Goal: Task Accomplishment & Management: Use online tool/utility

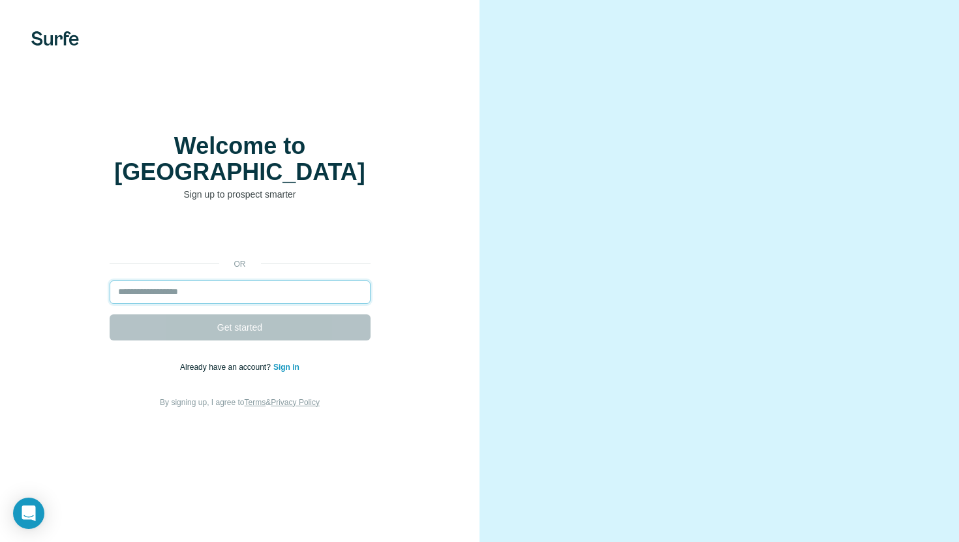
click at [190, 280] on input "email" at bounding box center [240, 291] width 261 height 23
click at [196, 280] on input "email" at bounding box center [240, 291] width 261 height 23
click at [203, 280] on input "email" at bounding box center [240, 291] width 261 height 23
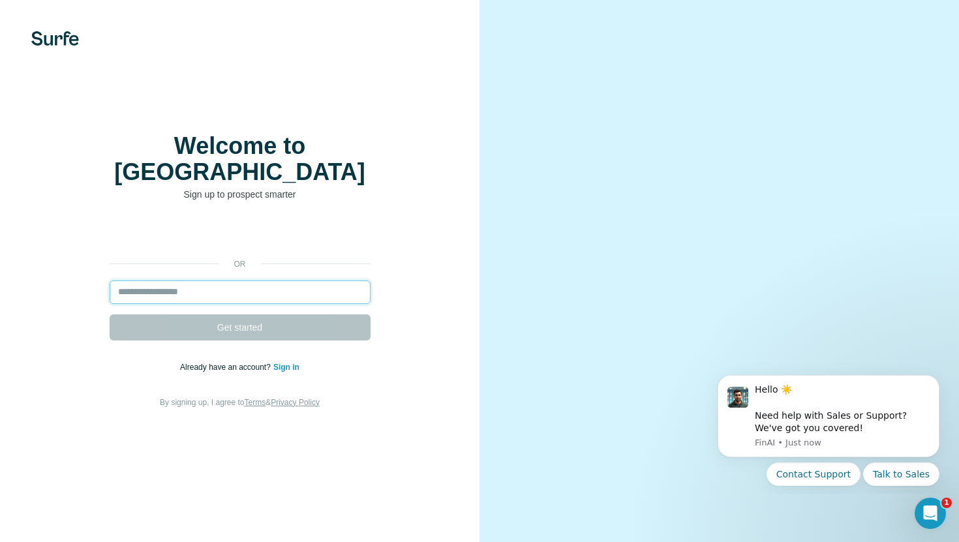
click at [241, 280] on input "email" at bounding box center [240, 291] width 261 height 23
paste input "**********"
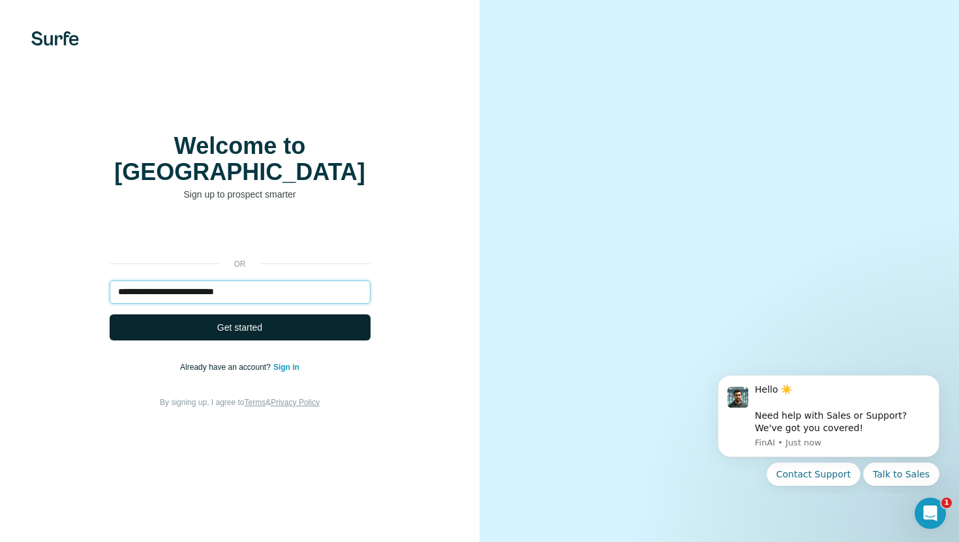
type input "**********"
click at [237, 321] on span "Get started" at bounding box center [239, 327] width 45 height 13
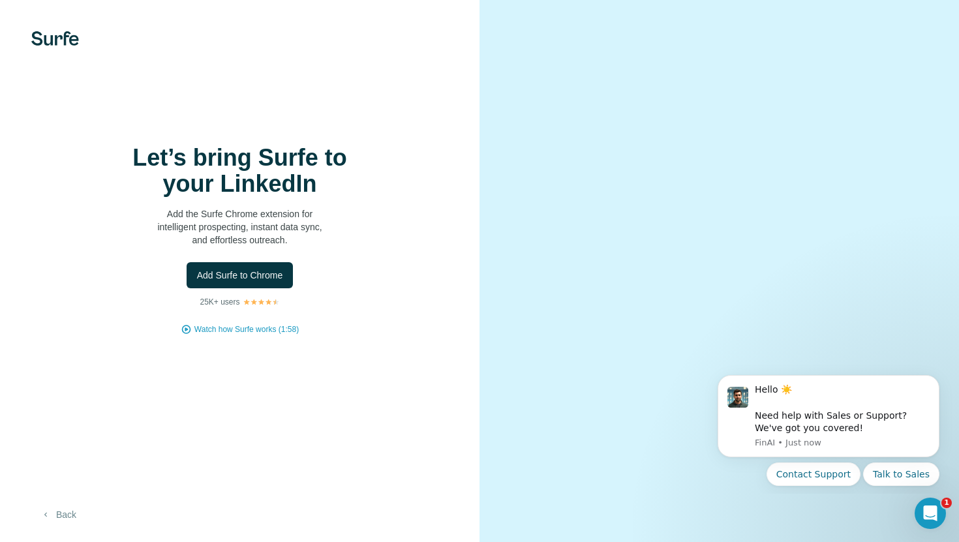
click at [63, 518] on button "Back" at bounding box center [58, 514] width 54 height 23
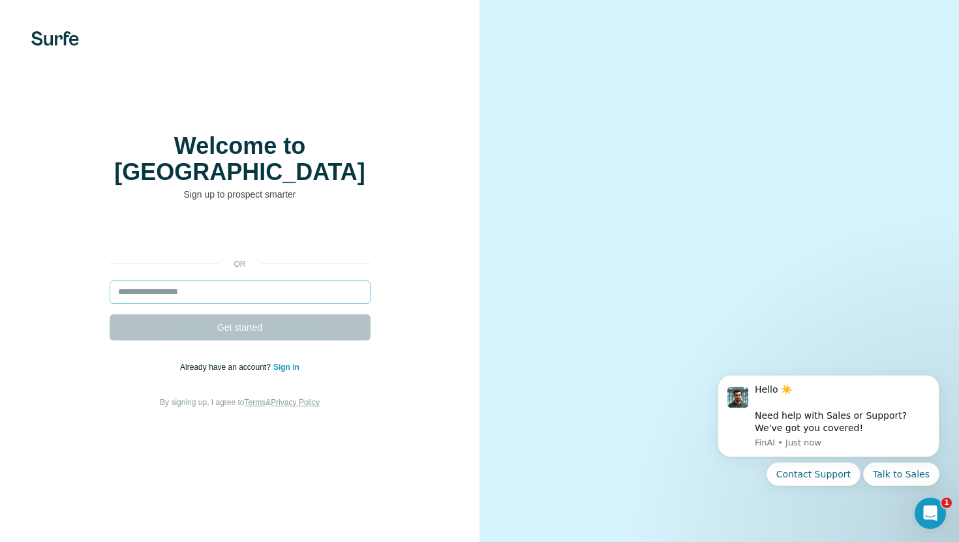
click at [268, 280] on input "email" at bounding box center [240, 291] width 261 height 23
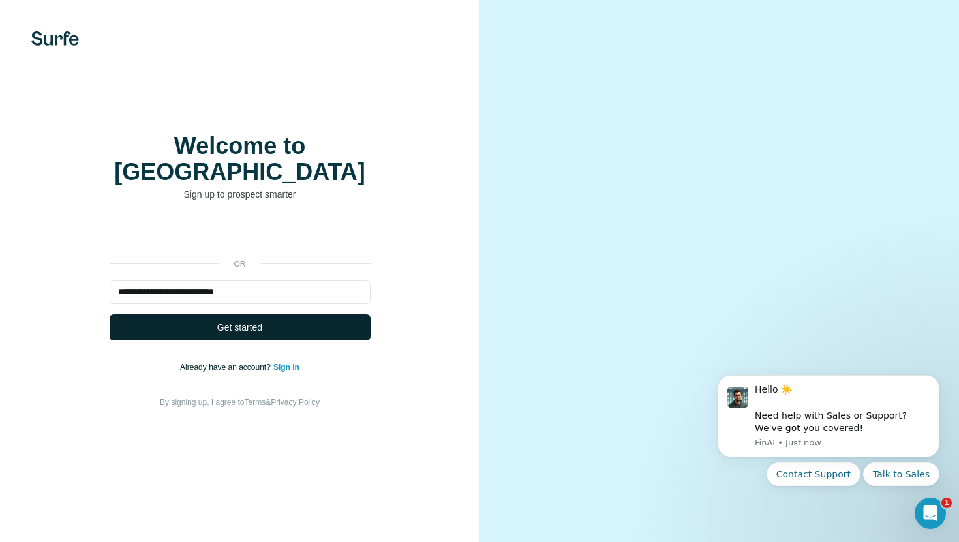
type input "**********"
click at [256, 321] on span "Get started" at bounding box center [239, 327] width 45 height 13
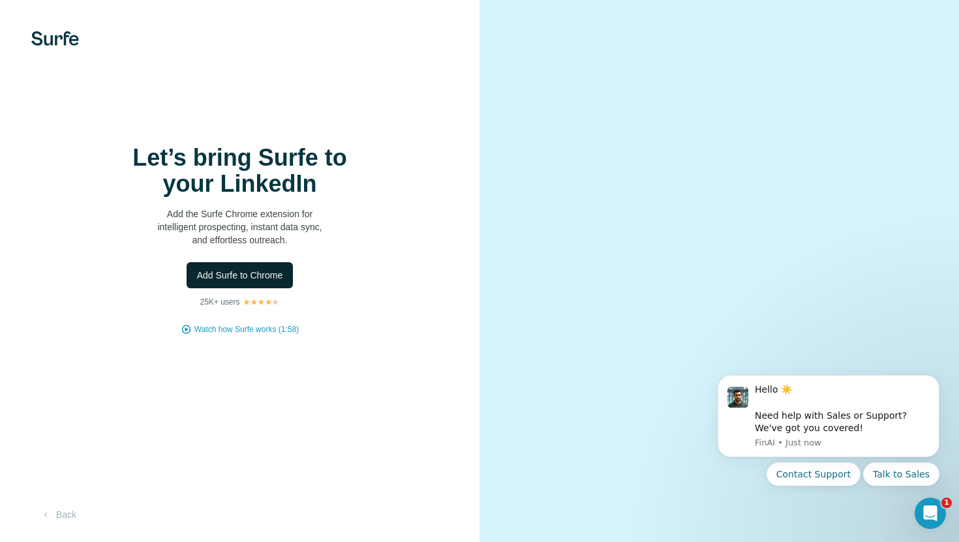
click at [253, 280] on span "Add Surfe to Chrome" at bounding box center [240, 275] width 86 height 13
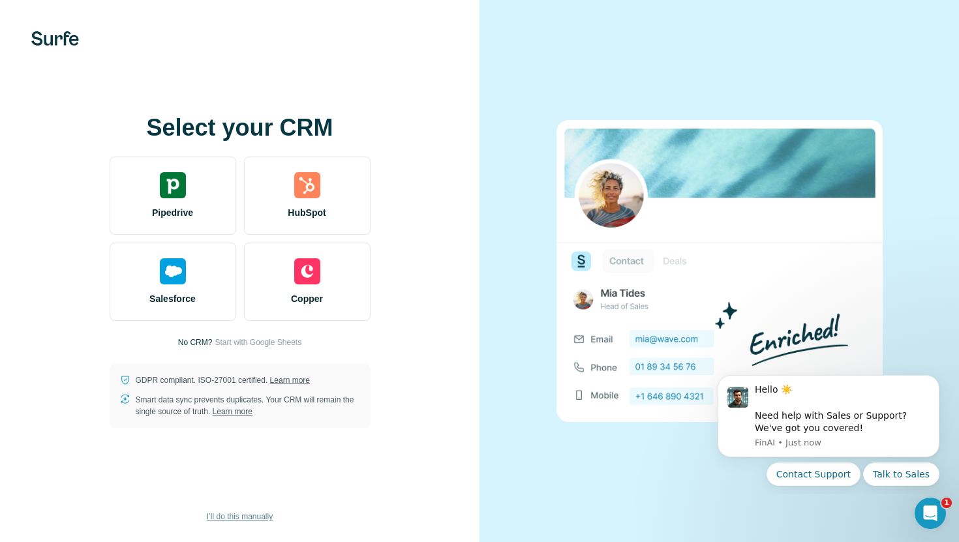
click at [250, 515] on span "I’ll do this manually" at bounding box center [240, 517] width 66 height 12
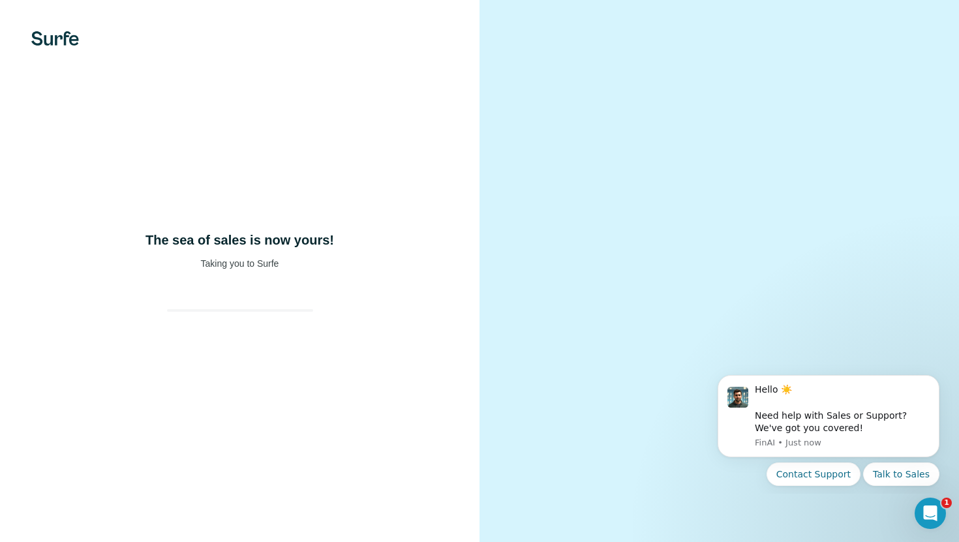
click at [235, 515] on div "The sea of sales is now yours! Taking you to Surfe" at bounding box center [239, 271] width 479 height 542
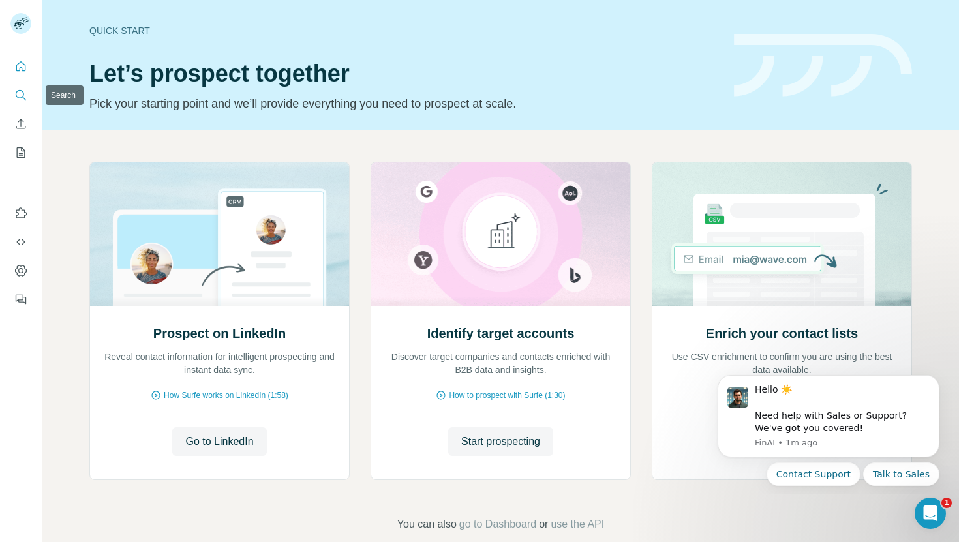
click at [20, 97] on icon "Search" at bounding box center [20, 95] width 13 height 13
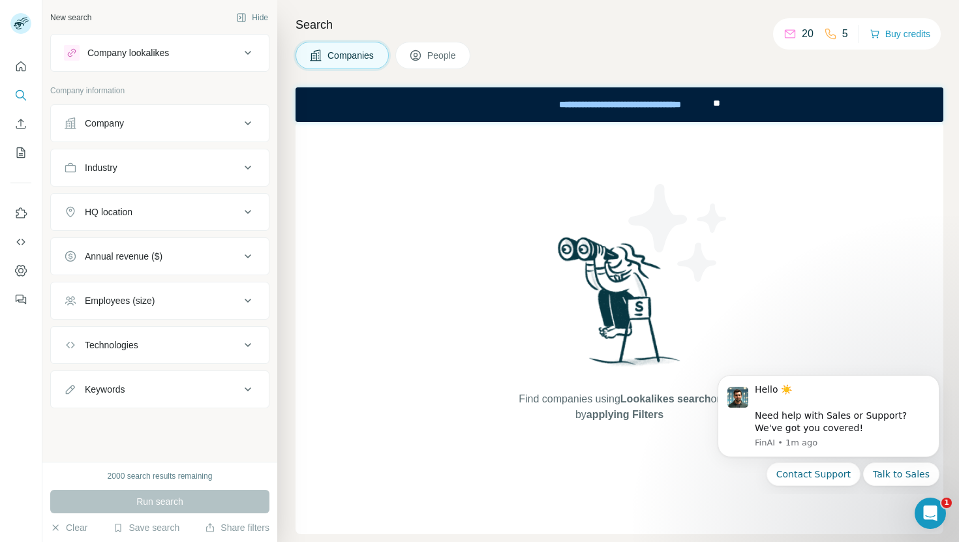
click at [422, 48] on button "People" at bounding box center [433, 55] width 76 height 27
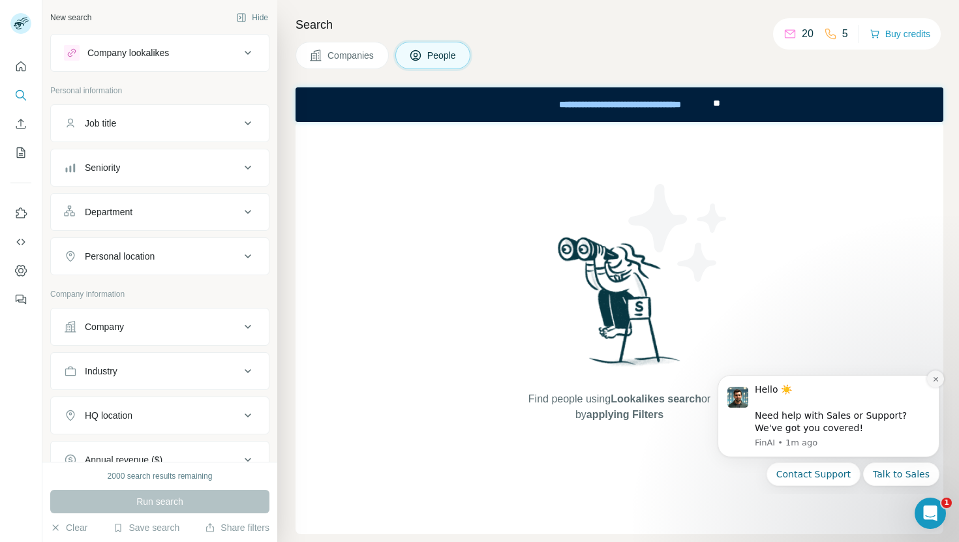
click at [933, 382] on icon "Dismiss notification" at bounding box center [935, 379] width 7 height 7
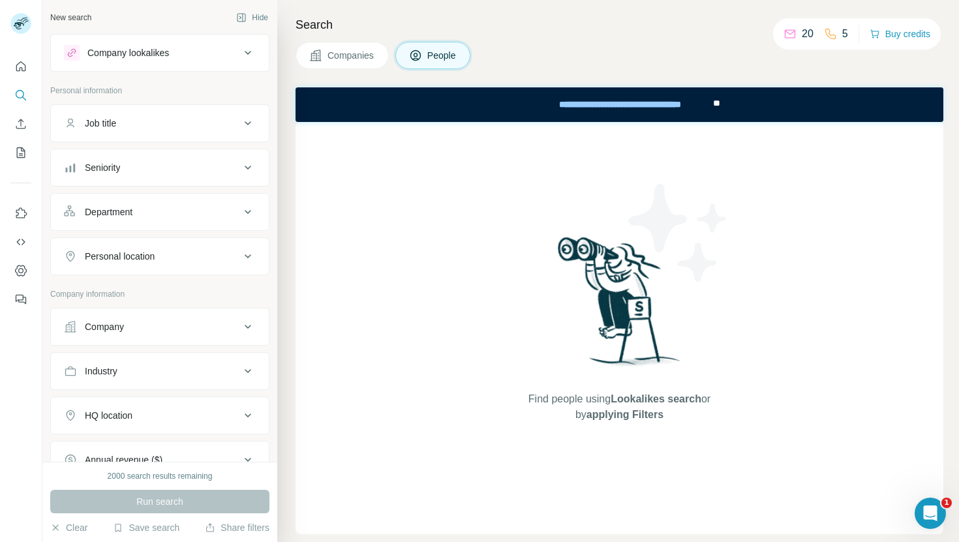
click at [361, 55] on span "Companies" at bounding box center [351, 55] width 48 height 13
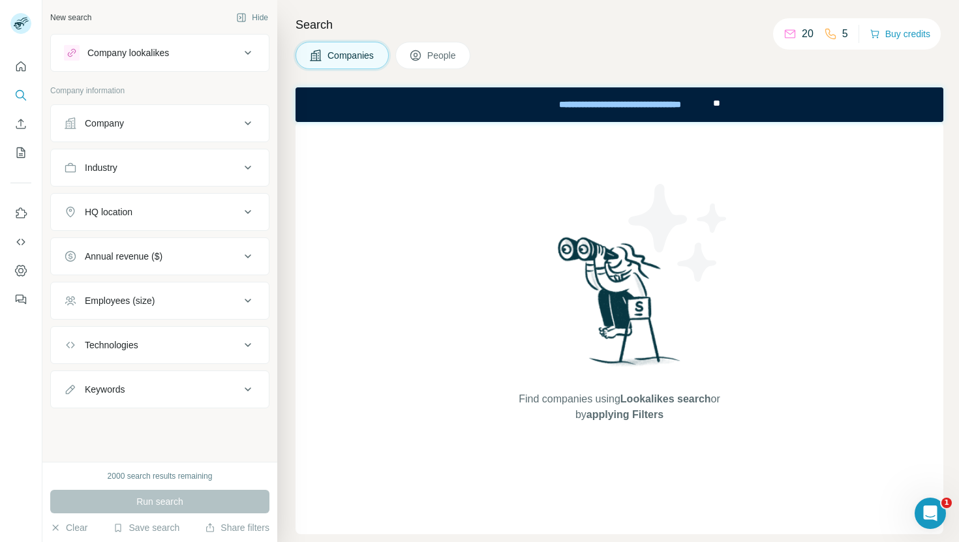
click at [429, 55] on button "People" at bounding box center [433, 55] width 76 height 27
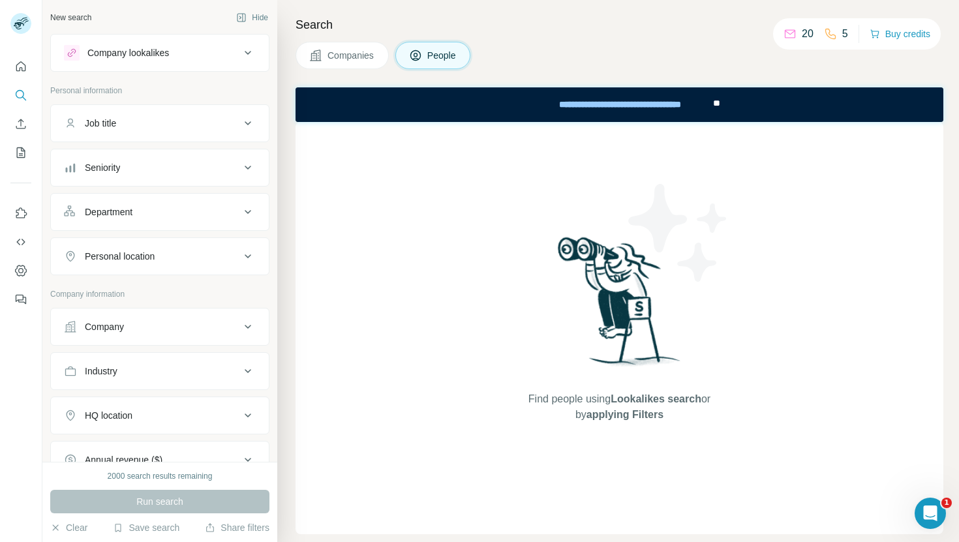
click at [347, 62] on button "Companies" at bounding box center [341, 55] width 93 height 27
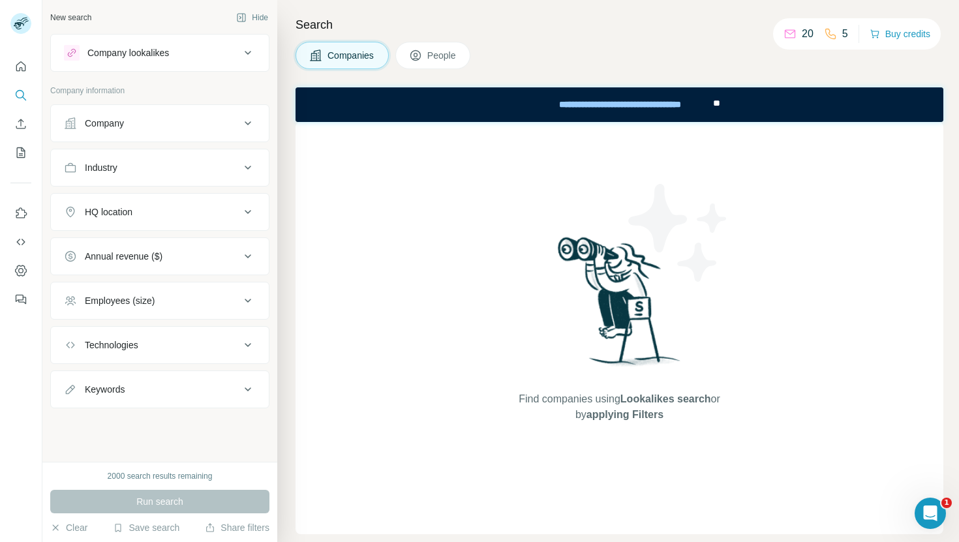
click at [454, 54] on span "People" at bounding box center [442, 55] width 30 height 13
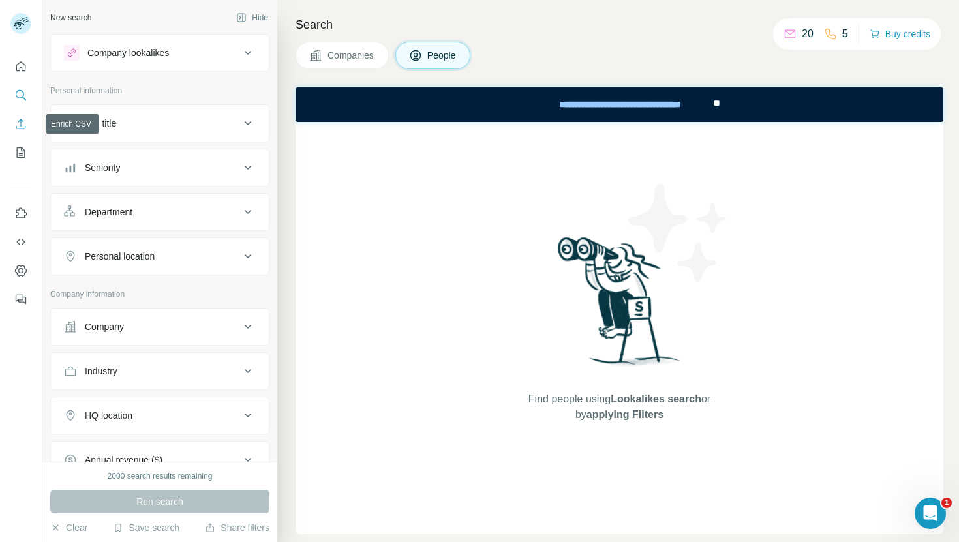
click at [23, 125] on icon "Enrich CSV" at bounding box center [20, 123] width 13 height 13
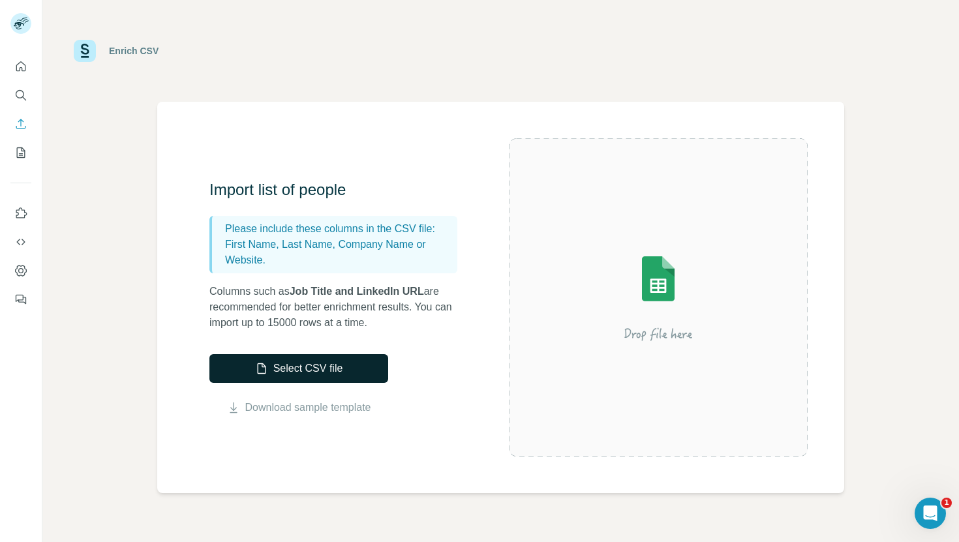
click at [316, 365] on button "Select CSV file" at bounding box center [298, 368] width 179 height 29
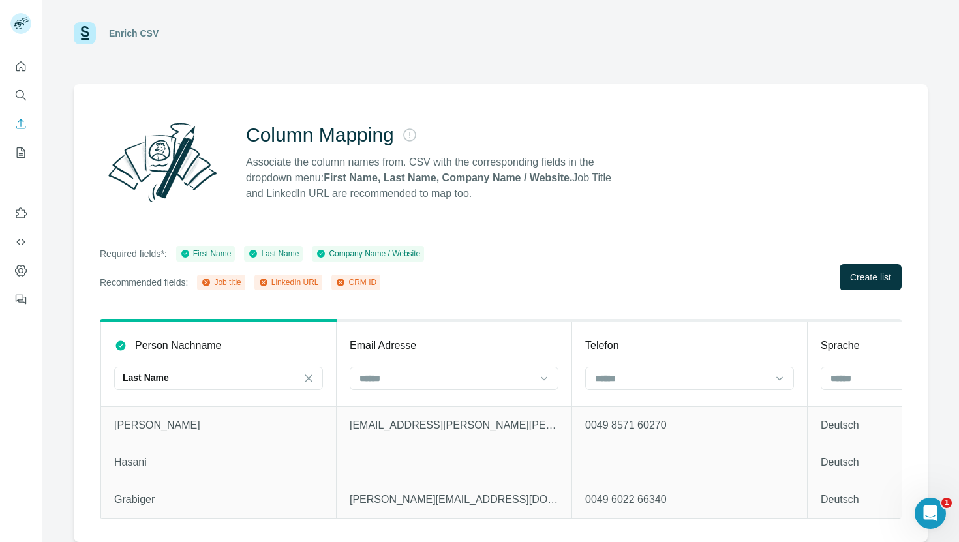
scroll to position [0, 706]
click at [526, 369] on body "Enrich CSV Column Mapping Associate the column names from. CSV with the corresp…" at bounding box center [479, 271] width 959 height 542
click at [613, 231] on div "Column Mapping Associate the column names from. CSV with the corresponding fiel…" at bounding box center [501, 313] width 854 height 458
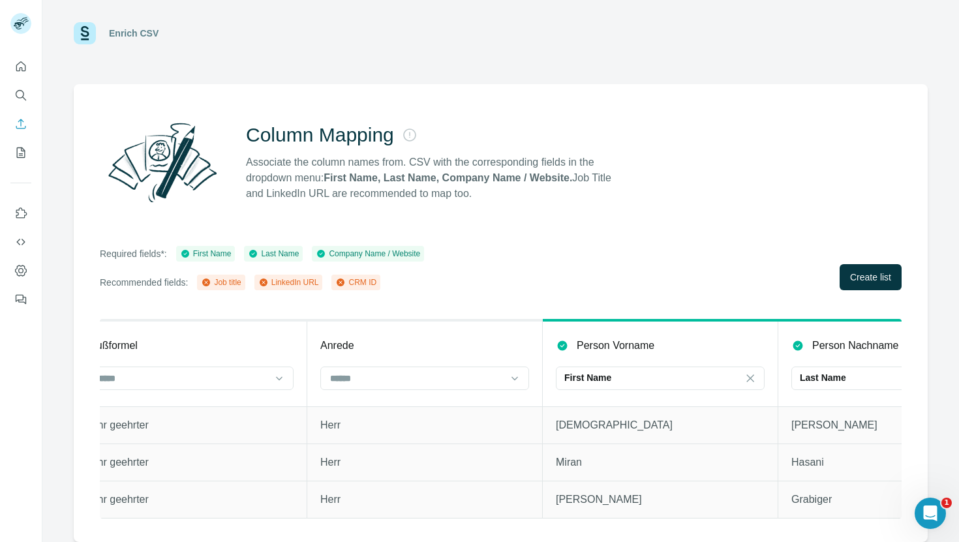
scroll to position [0, 0]
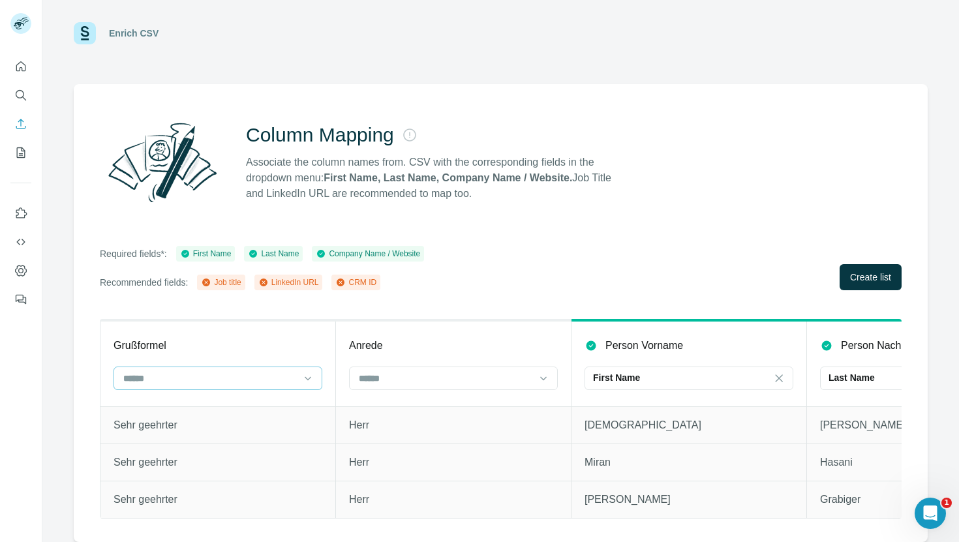
click at [211, 373] on input at bounding box center [210, 378] width 176 height 14
click at [589, 260] on div "Required fields*: First Name Last Name Company Name / Website Recommended field…" at bounding box center [500, 268] width 801 height 44
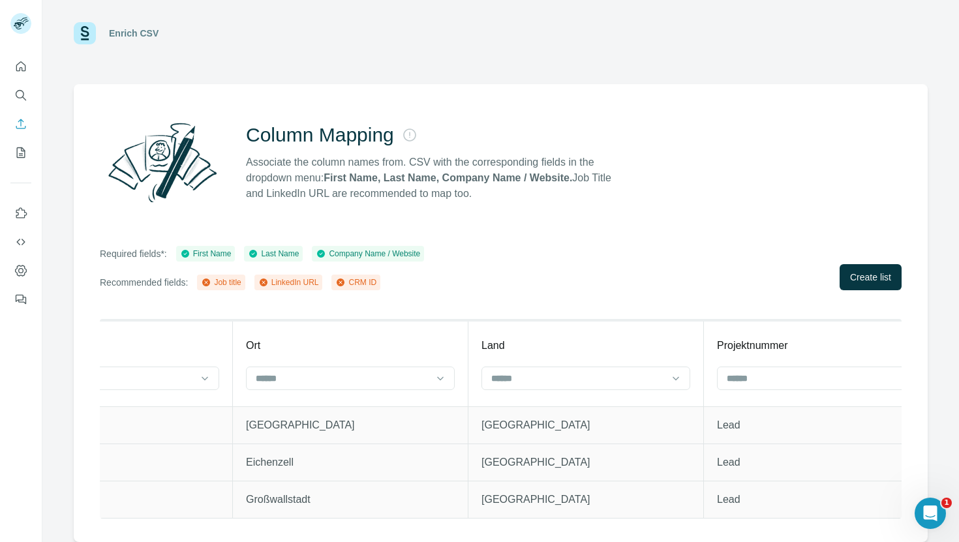
scroll to position [0, 3291]
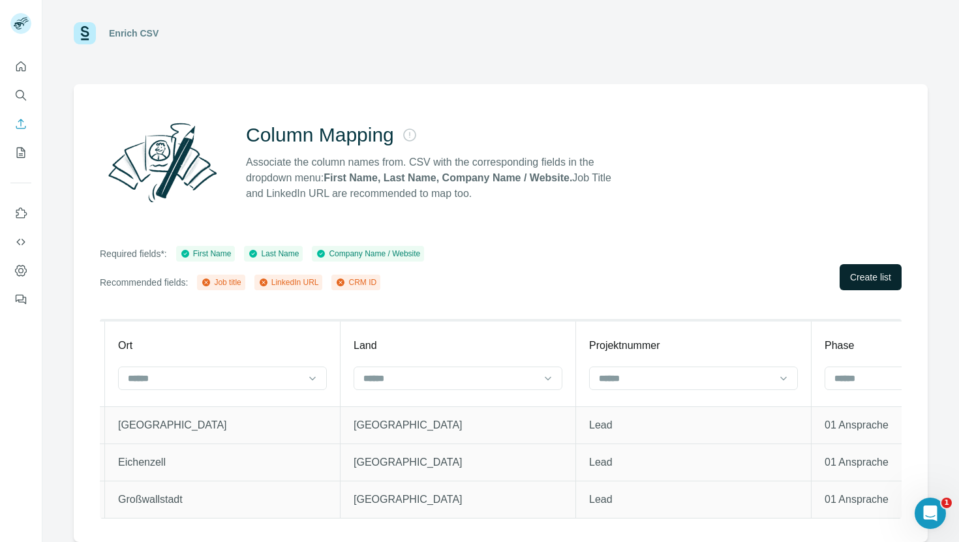
click at [850, 271] on span "Create list" at bounding box center [870, 277] width 41 height 13
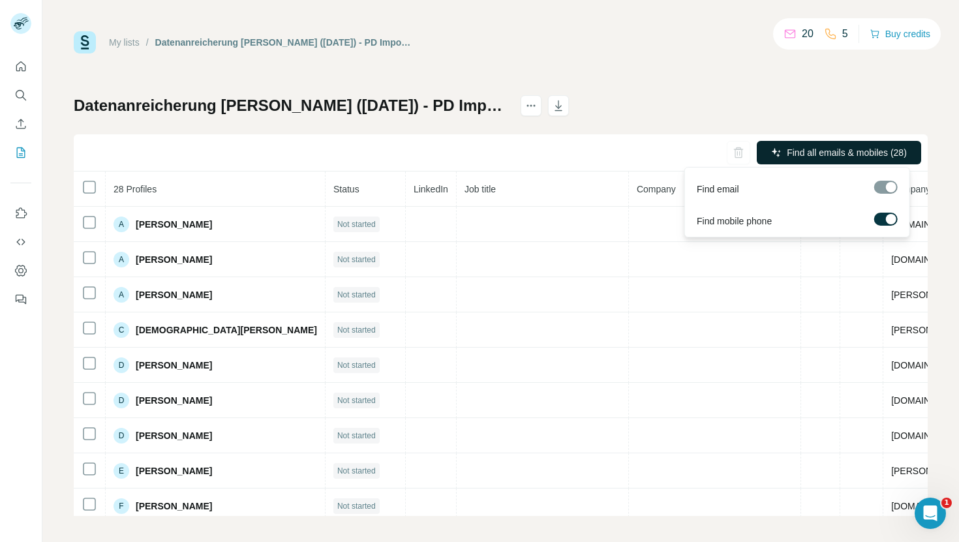
click at [824, 149] on span "Find all emails & mobiles (28)" at bounding box center [846, 152] width 120 height 13
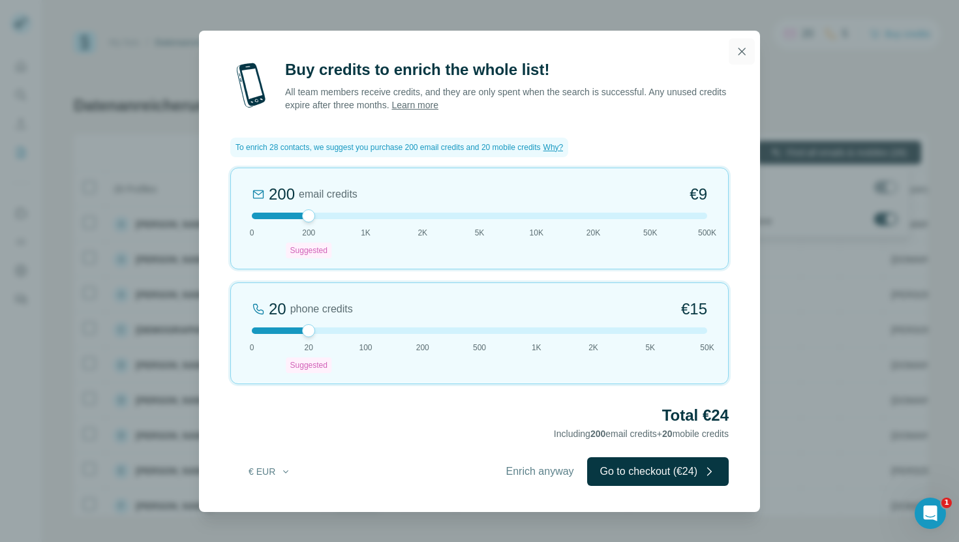
click at [741, 48] on icon "button" at bounding box center [741, 51] width 13 height 13
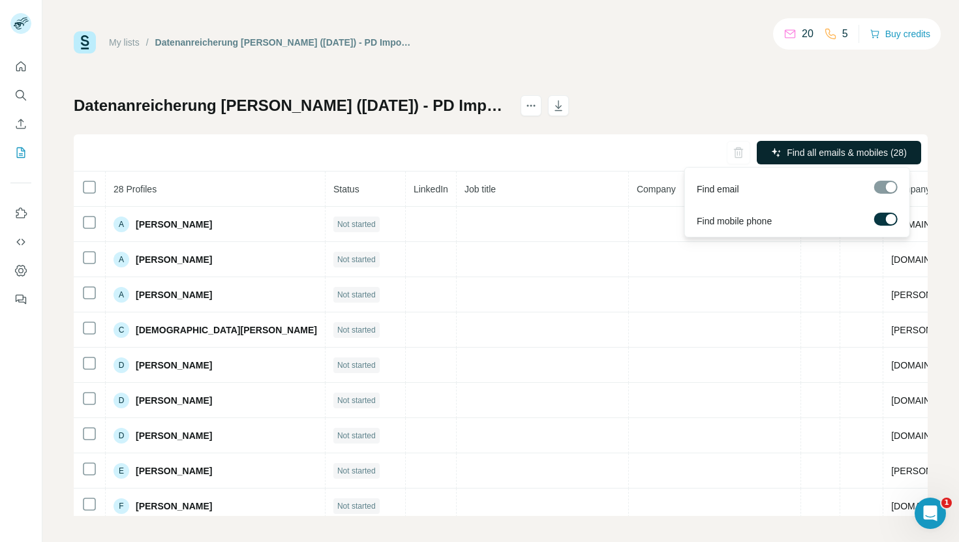
click at [789, 152] on span "Find all emails & mobiles (28)" at bounding box center [846, 152] width 120 height 13
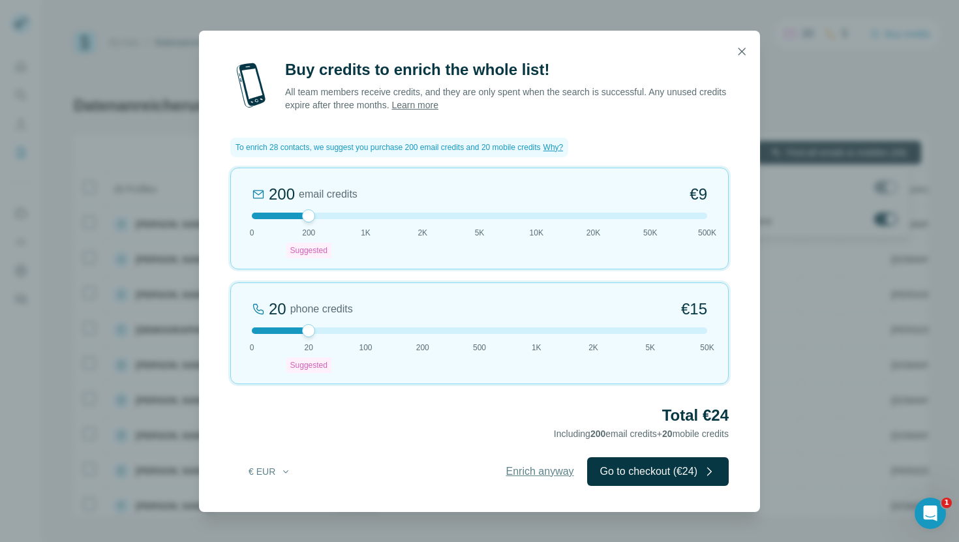
click at [515, 473] on span "Enrich anyway" at bounding box center [540, 472] width 68 height 16
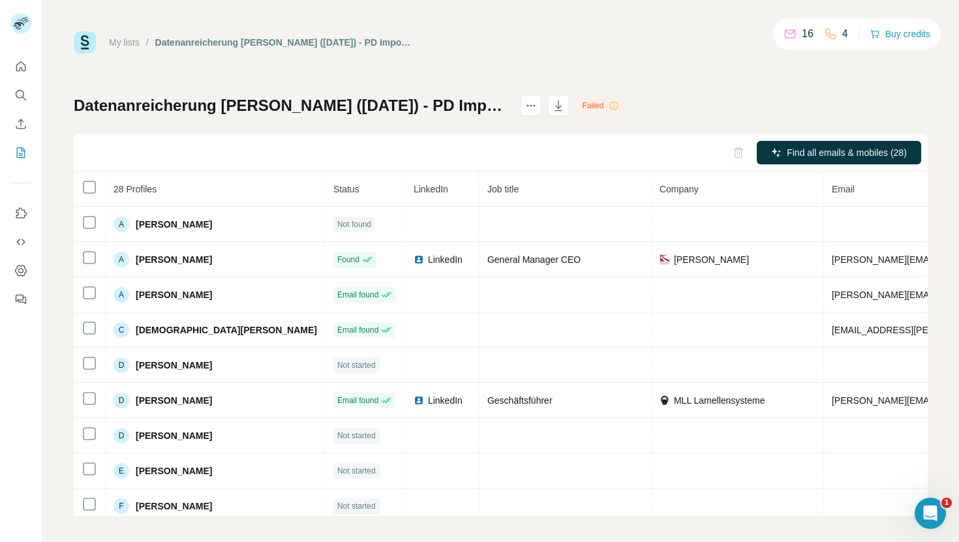
click at [663, 52] on div "My lists / Datenanreicherung [PERSON_NAME] ([DATE]) - PD Import Deals 16 4 Buy …" at bounding box center [501, 42] width 854 height 22
click at [618, 104] on icon at bounding box center [613, 105] width 10 height 10
click at [596, 106] on div "Failed" at bounding box center [600, 106] width 45 height 16
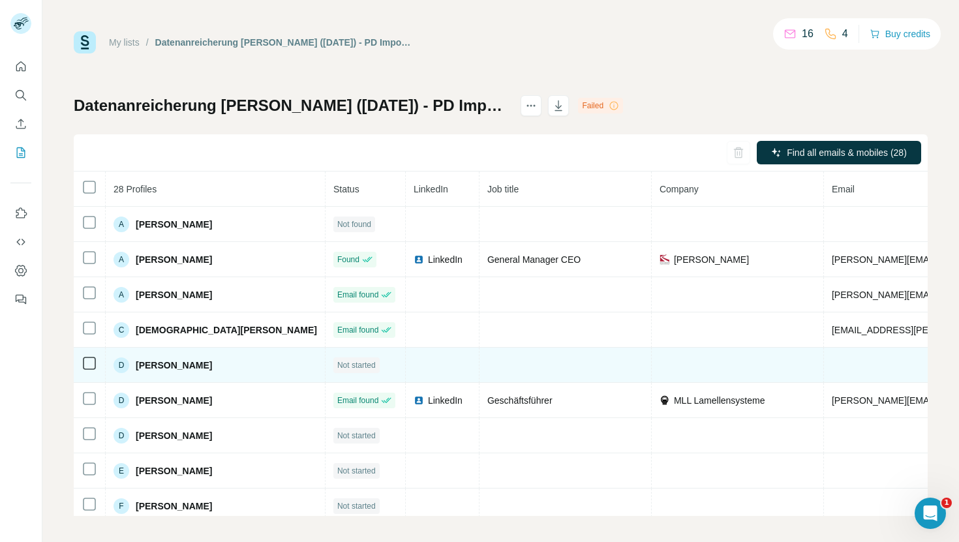
click at [337, 366] on span "Not started" at bounding box center [356, 365] width 38 height 12
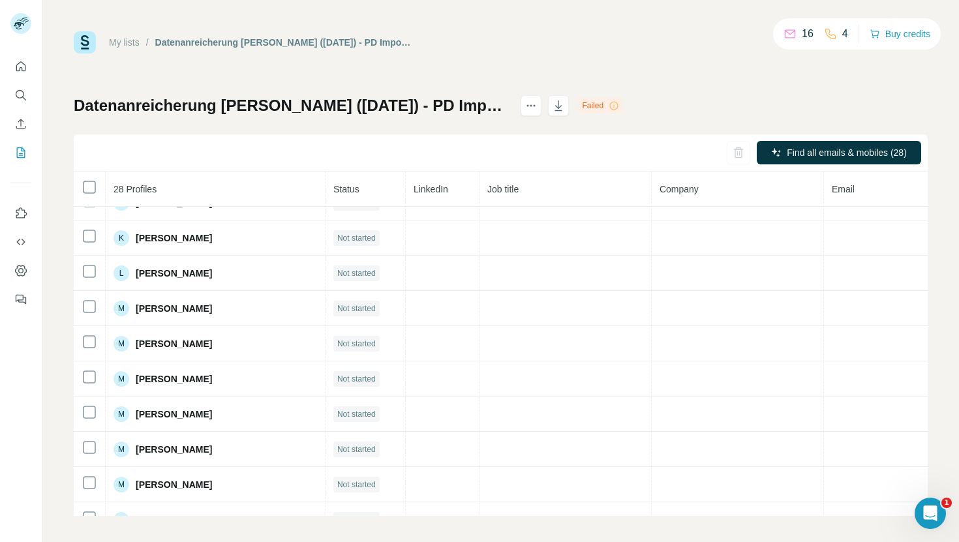
scroll to position [684, 0]
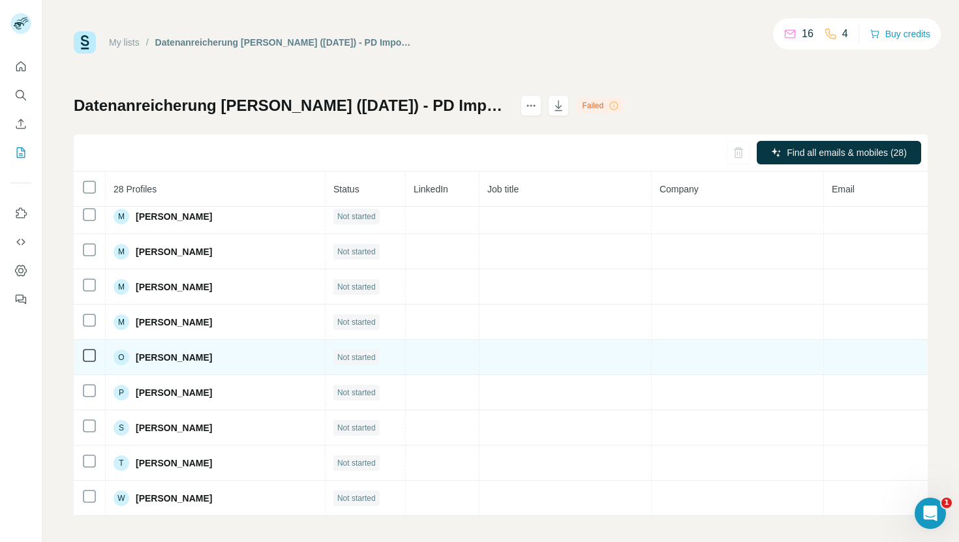
click at [337, 351] on span "Not started" at bounding box center [356, 357] width 38 height 12
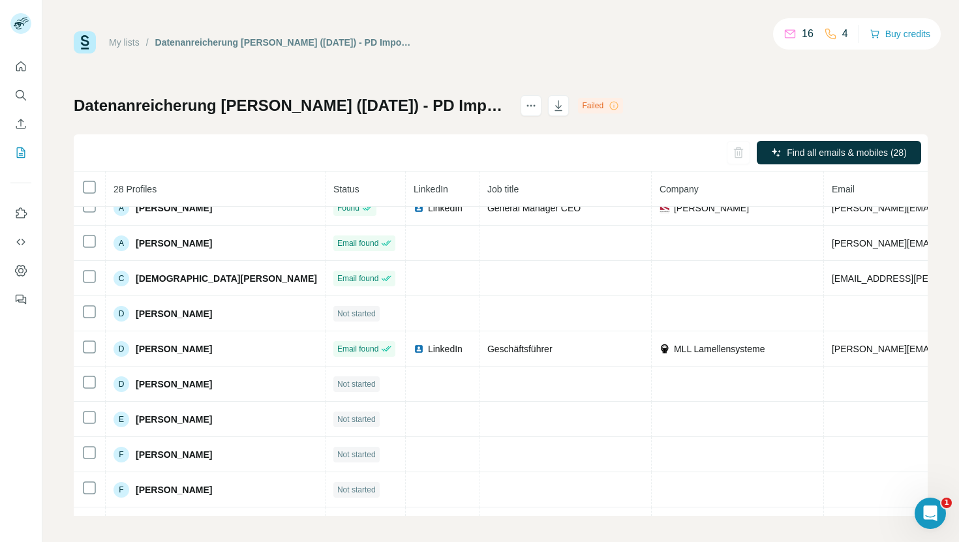
scroll to position [0, 0]
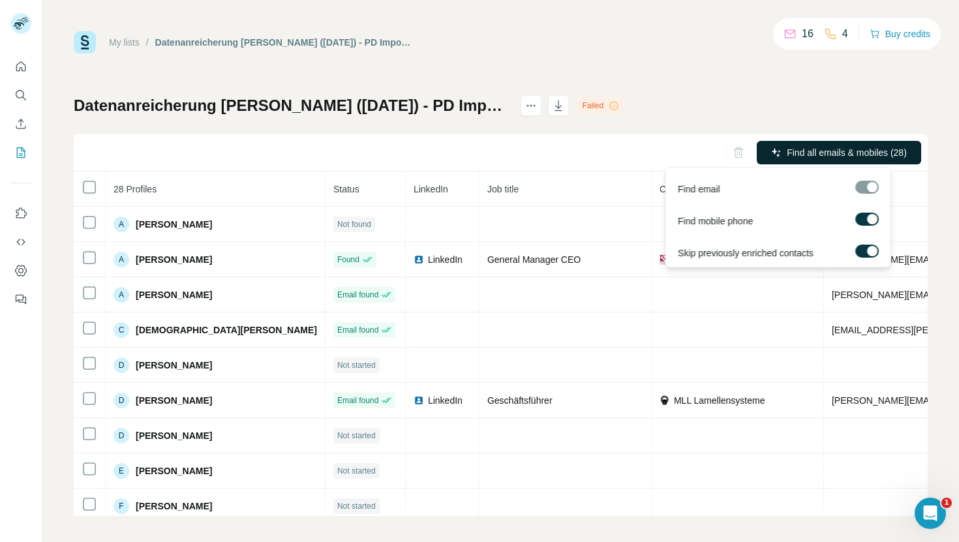
click at [786, 148] on span "Find all emails & mobiles (28)" at bounding box center [846, 152] width 120 height 13
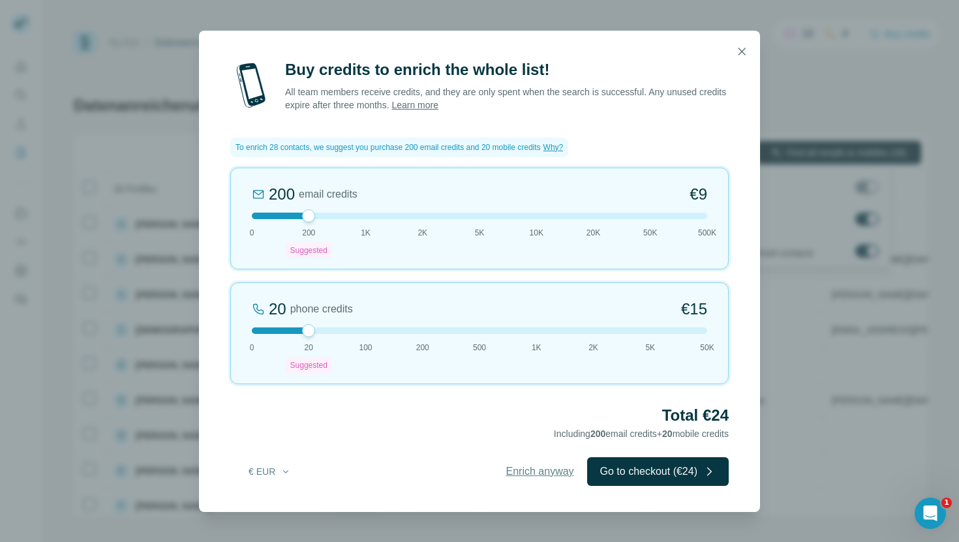
click at [508, 472] on span "Enrich anyway" at bounding box center [540, 472] width 68 height 16
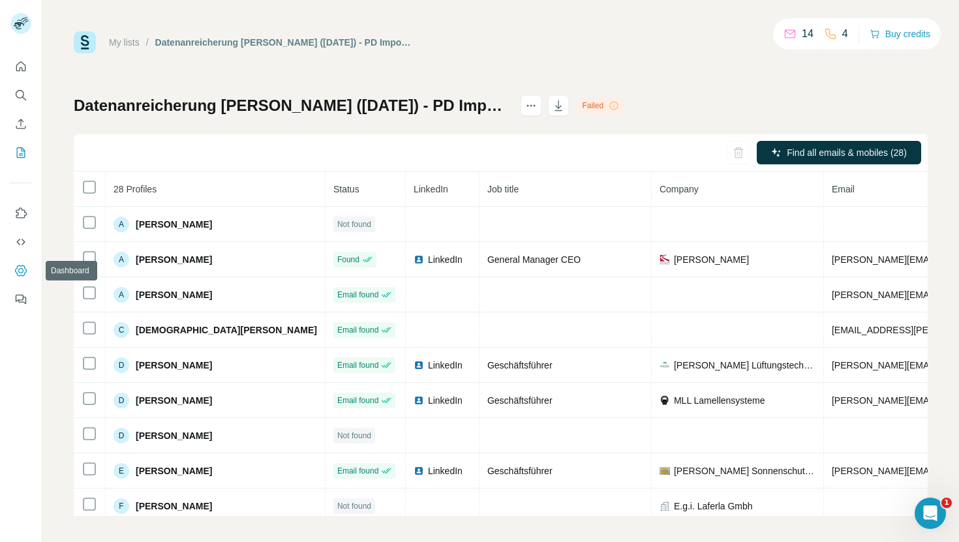
click at [18, 270] on icon "Dashboard" at bounding box center [20, 270] width 5 height 5
click at [463, 48] on div "My lists / Datenanreicherung [PERSON_NAME] ([DATE]) - PD Import Deals 14 4 Buy …" at bounding box center [501, 42] width 854 height 22
